Goal: Information Seeking & Learning: Understand process/instructions

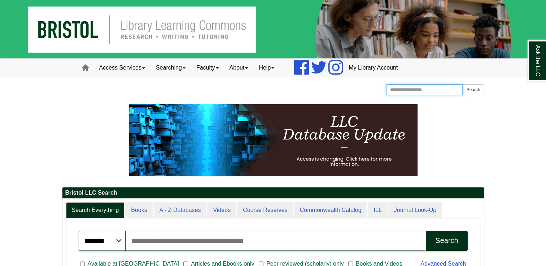
click at [414, 90] on input "Search the Website" at bounding box center [424, 89] width 77 height 11
click at [392, 92] on input "Search the Website" at bounding box center [424, 89] width 77 height 11
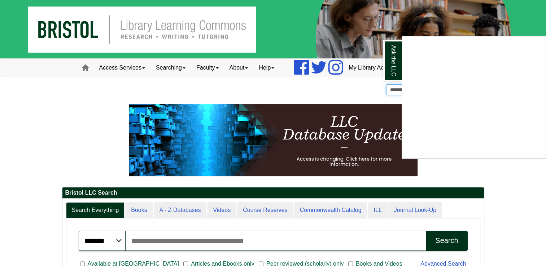
type input "**********"
click at [462, 84] on button "Search" at bounding box center [473, 89] width 22 height 11
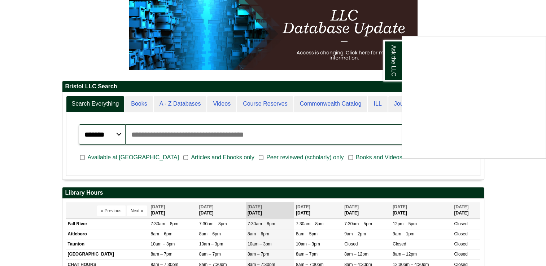
scroll to position [108, 0]
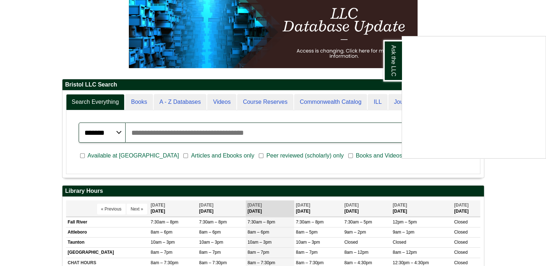
click at [220, 138] on div "Ask the LLC" at bounding box center [273, 133] width 546 height 266
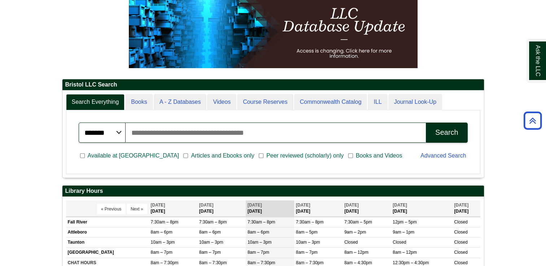
click at [213, 132] on input "Search articles, books, journals & more" at bounding box center [275, 133] width 300 height 20
type input "**********"
click at [425, 123] on button "Search" at bounding box center [445, 133] width 41 height 20
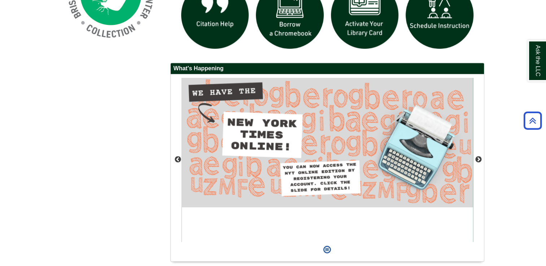
scroll to position [618, 0]
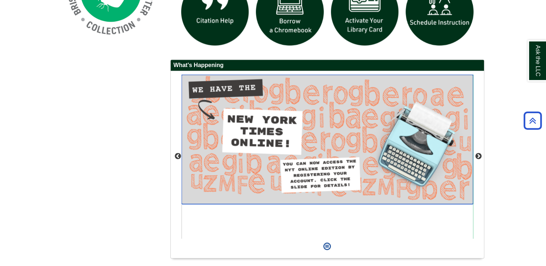
click at [238, 153] on img "slideshow" at bounding box center [326, 139] width 291 height 129
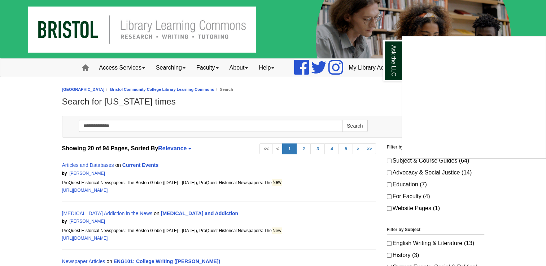
click at [375, 96] on div "Ask the LLC" at bounding box center [273, 133] width 546 height 266
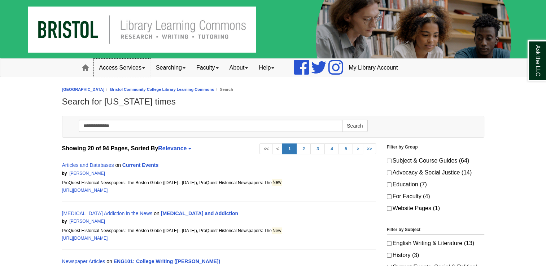
click at [143, 67] on link "Access Services" at bounding box center [122, 68] width 57 height 18
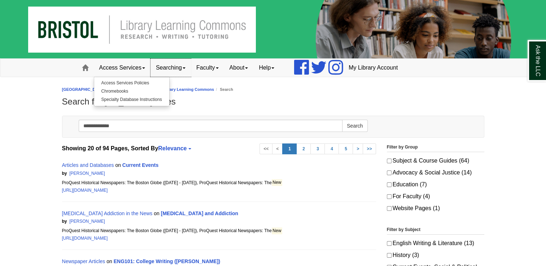
click at [182, 66] on link "Searching" at bounding box center [170, 68] width 40 height 18
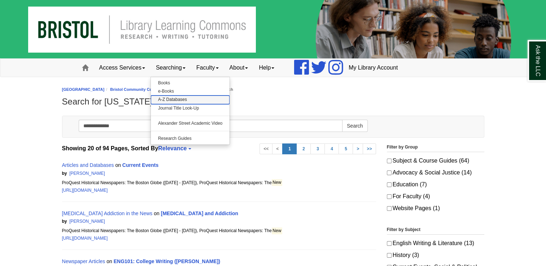
click at [157, 100] on link "A-Z Databases" at bounding box center [190, 100] width 79 height 8
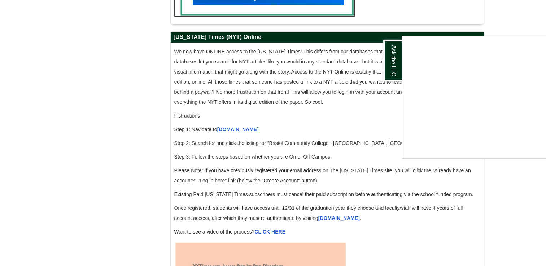
scroll to position [690, 0]
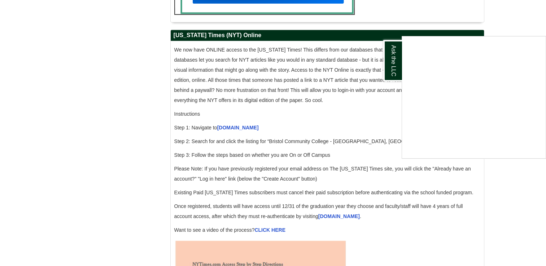
click at [226, 140] on div "Ask the LLC" at bounding box center [273, 133] width 546 height 266
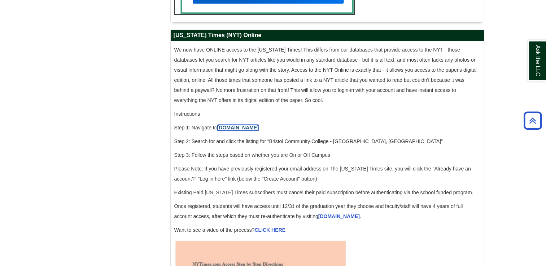
click at [233, 131] on link "accessnyt.com" at bounding box center [237, 128] width 41 height 6
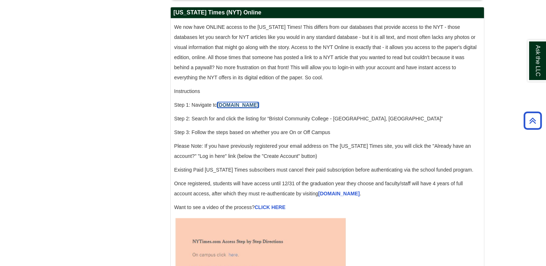
scroll to position [715, 0]
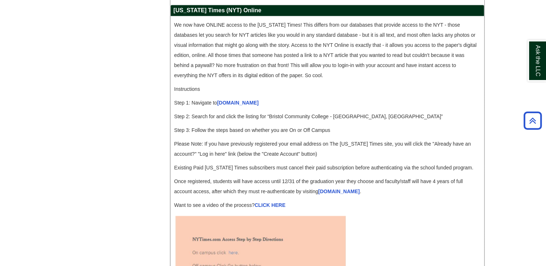
click at [233, 171] on span "Existing Paid New York Times subscribers must cancel their paid subscription be…" at bounding box center [323, 168] width 299 height 6
click at [234, 170] on div "We now have ONLINE access to the New York Times! This differs from our database…" at bounding box center [327, 117] width 306 height 194
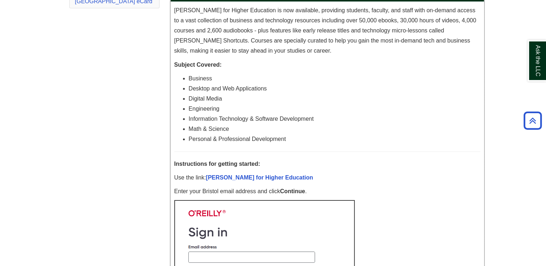
scroll to position [0, 0]
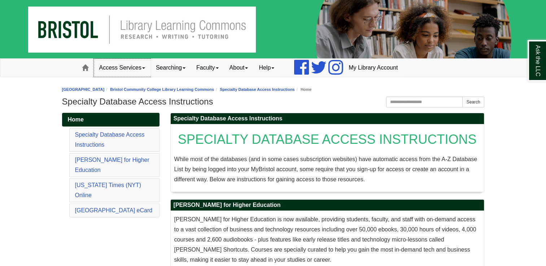
click at [130, 69] on link "Access Services" at bounding box center [122, 68] width 57 height 18
